Goal: Information Seeking & Learning: Learn about a topic

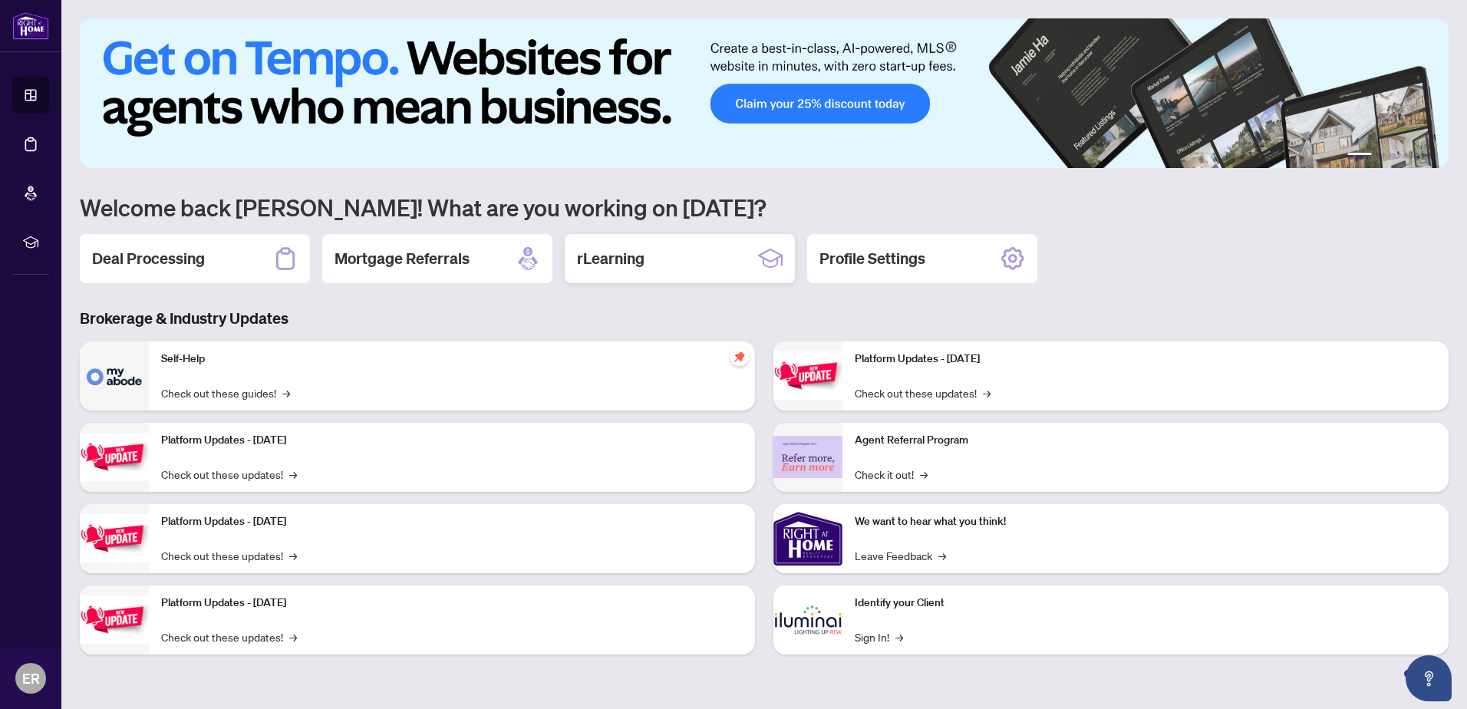
click at [613, 253] on h2 "rLearning" at bounding box center [611, 258] width 68 height 21
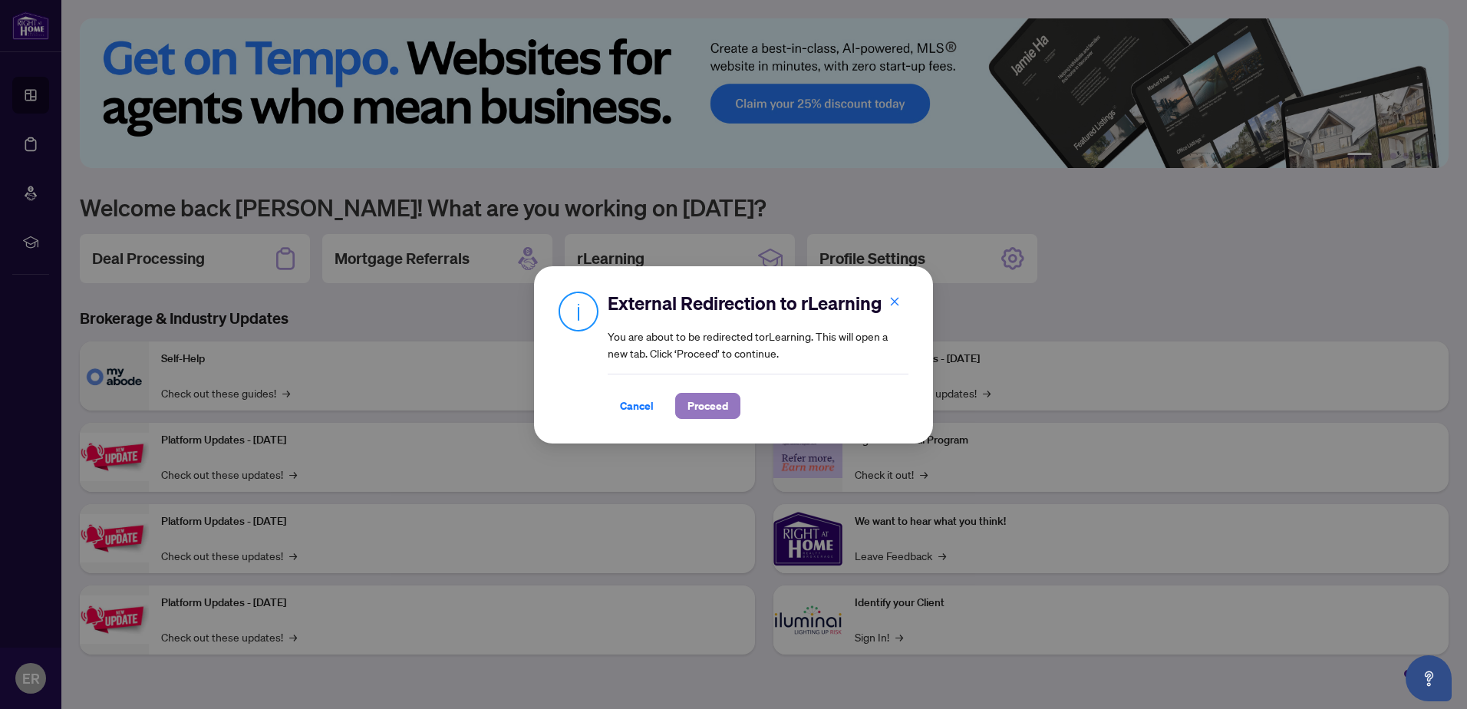
click at [701, 401] on span "Proceed" at bounding box center [708, 406] width 41 height 25
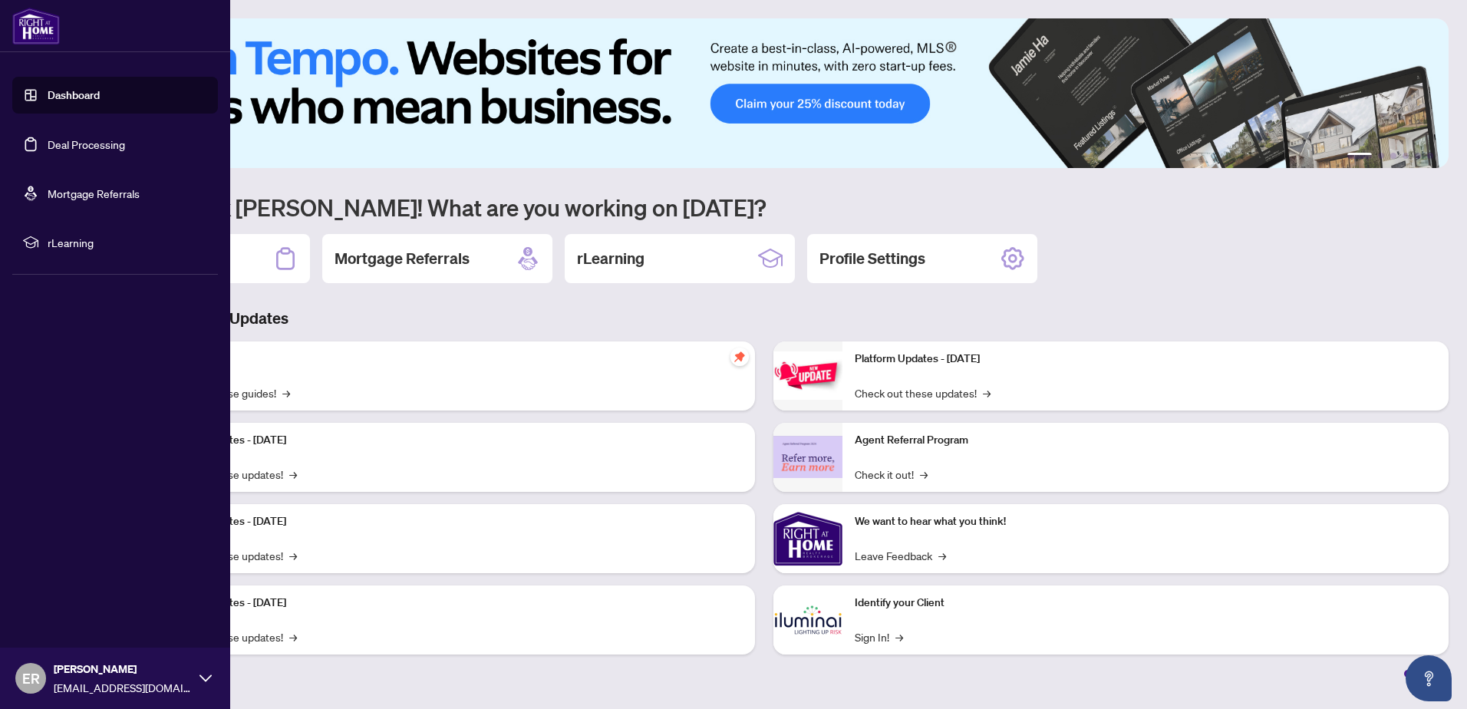
click at [74, 88] on link "Dashboard" at bounding box center [74, 95] width 52 height 14
click at [93, 23] on div at bounding box center [115, 26] width 230 height 52
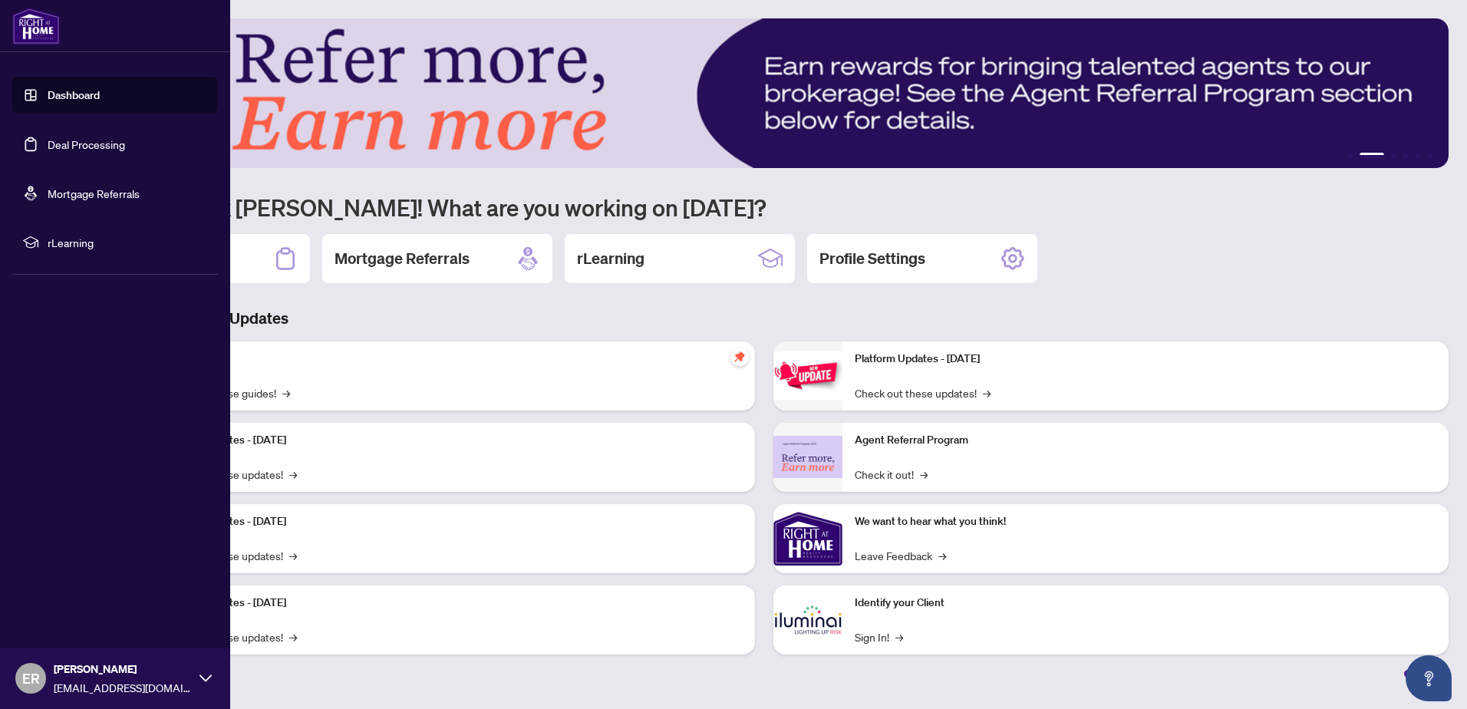
click at [204, 678] on icon at bounding box center [206, 678] width 12 height 12
click at [65, 583] on span "Logout" at bounding box center [62, 587] width 35 height 25
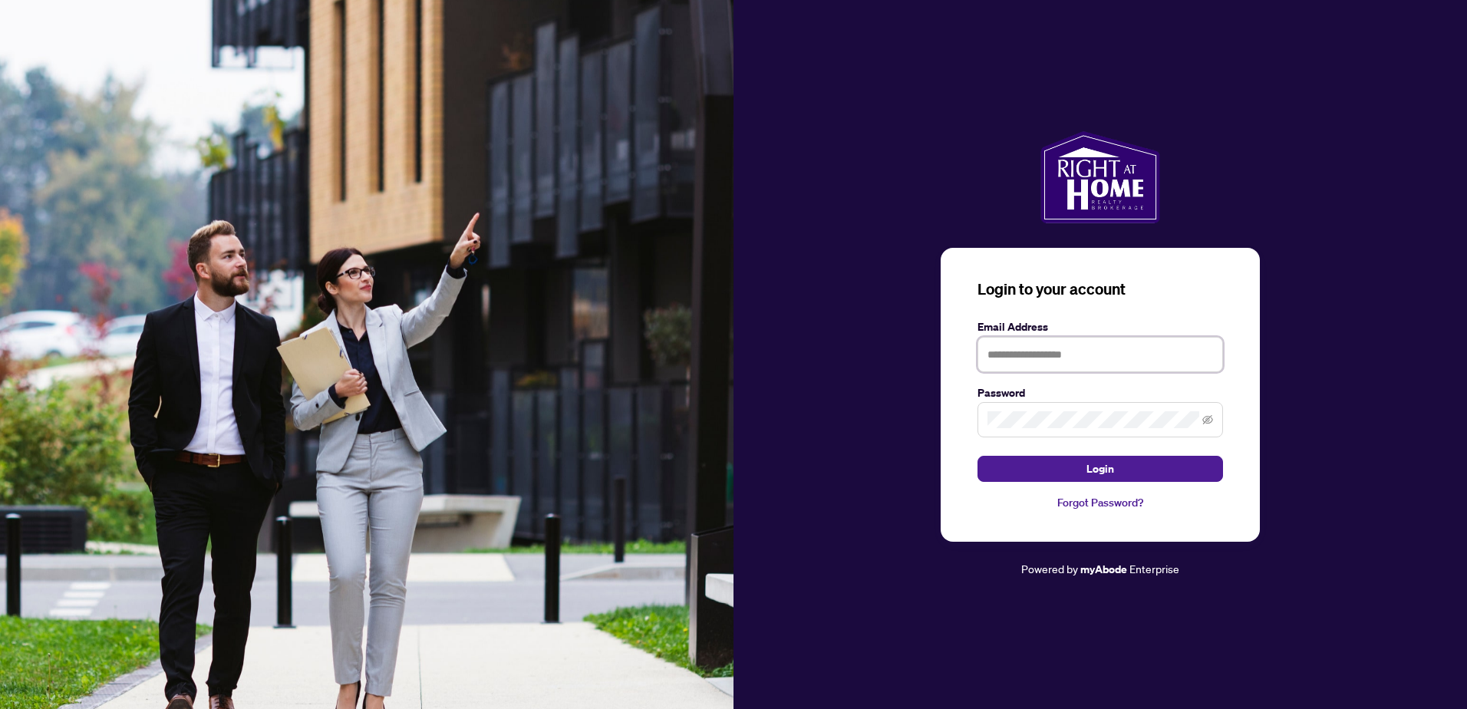
type input "**********"
